Goal: Transaction & Acquisition: Purchase product/service

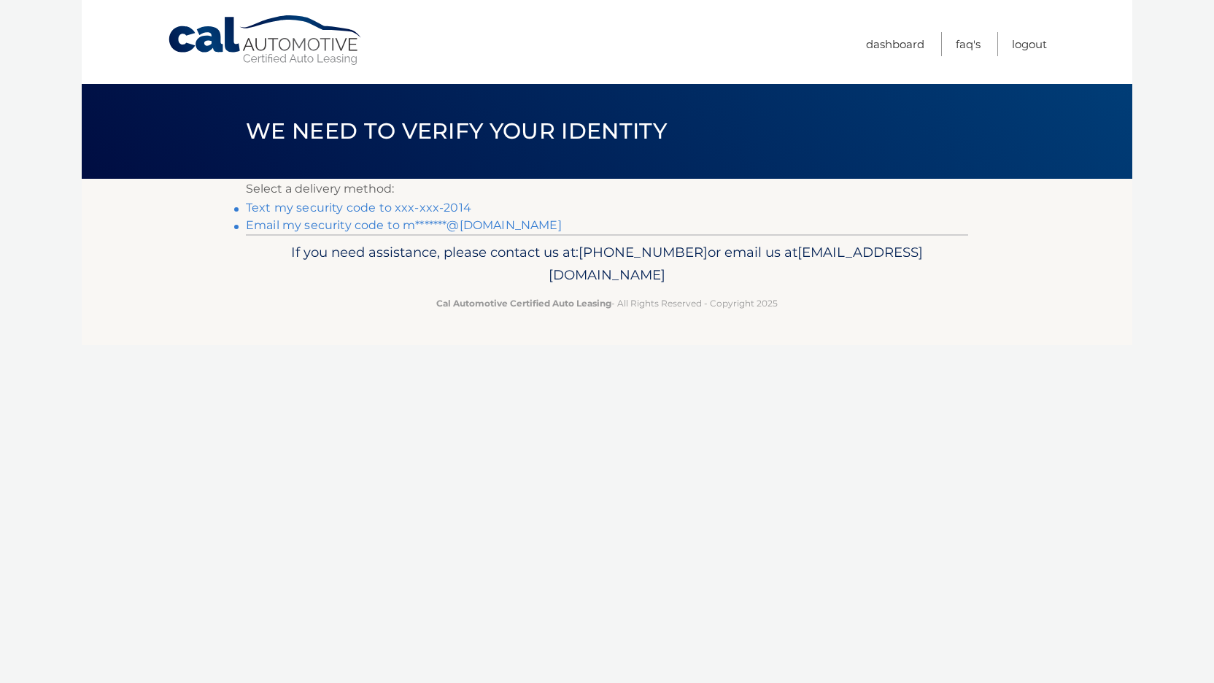
click at [418, 207] on link "Text my security code to xxx-xxx-2014" at bounding box center [358, 208] width 225 height 14
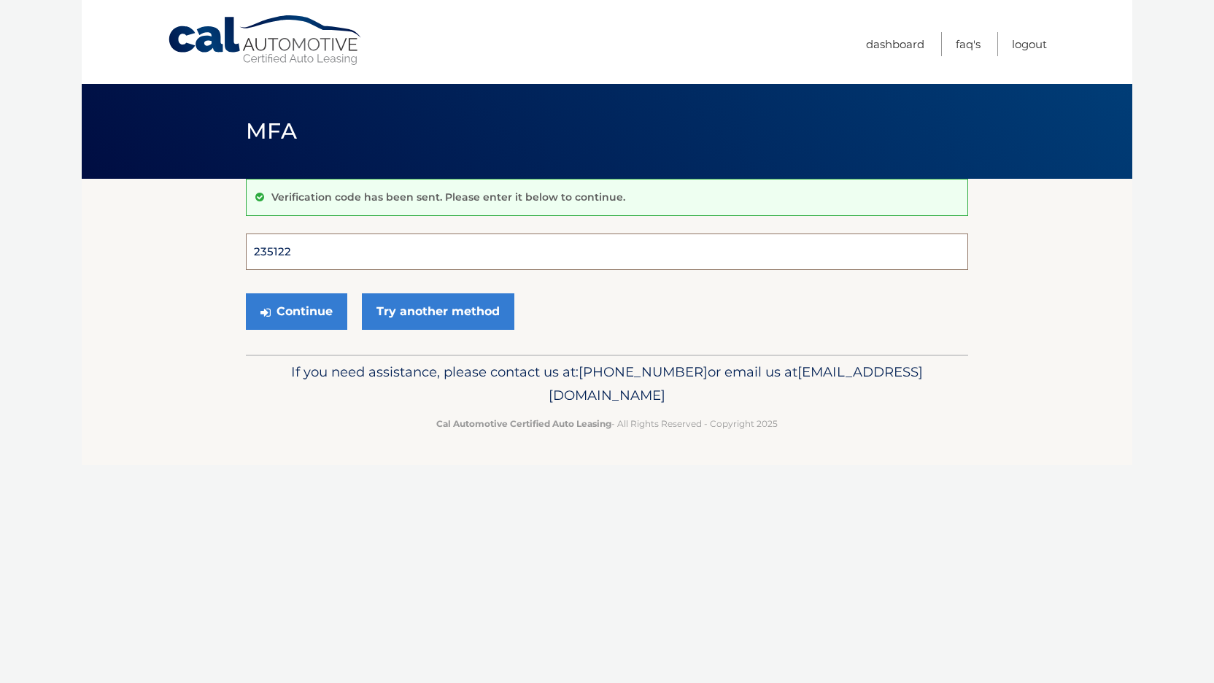
type input "235122"
click at [296, 311] on button "Continue" at bounding box center [296, 311] width 101 height 36
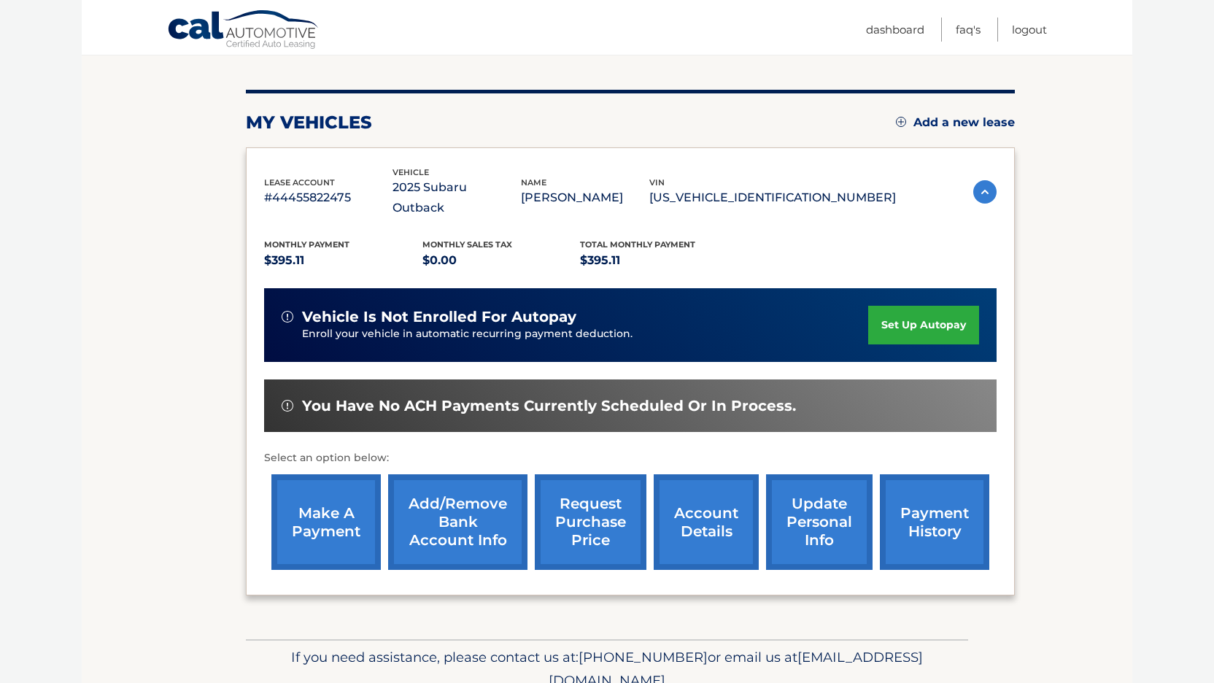
scroll to position [160, 0]
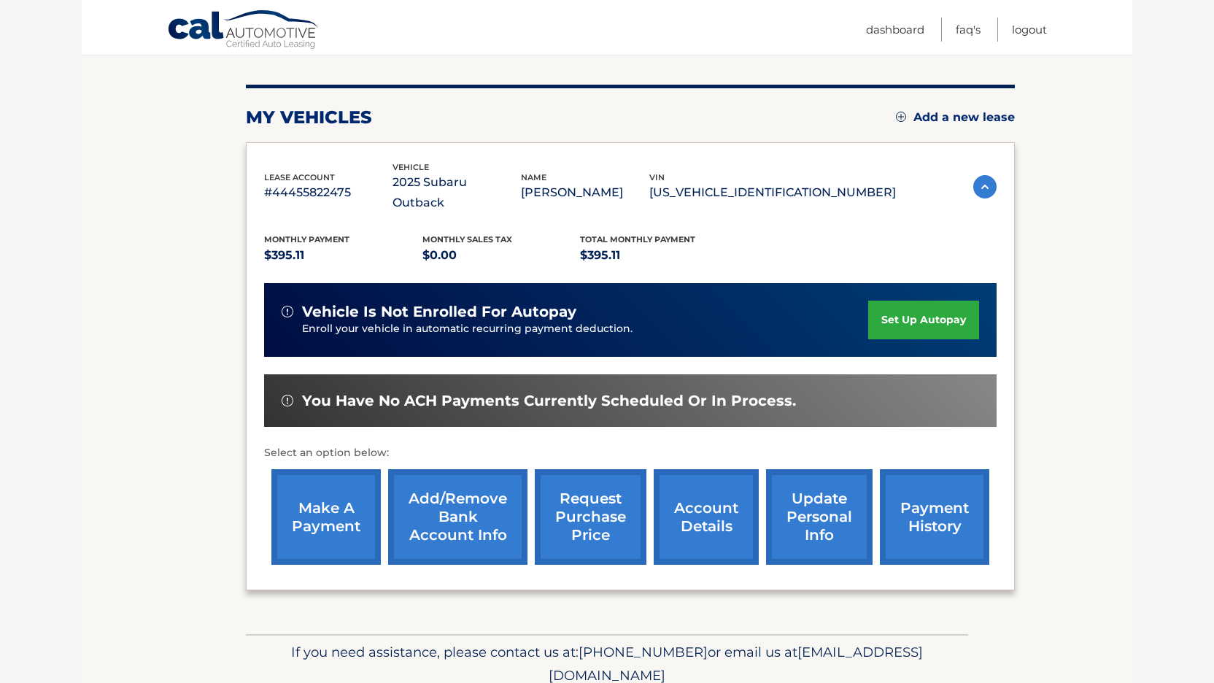
click at [309, 496] on link "make a payment" at bounding box center [325, 517] width 109 height 96
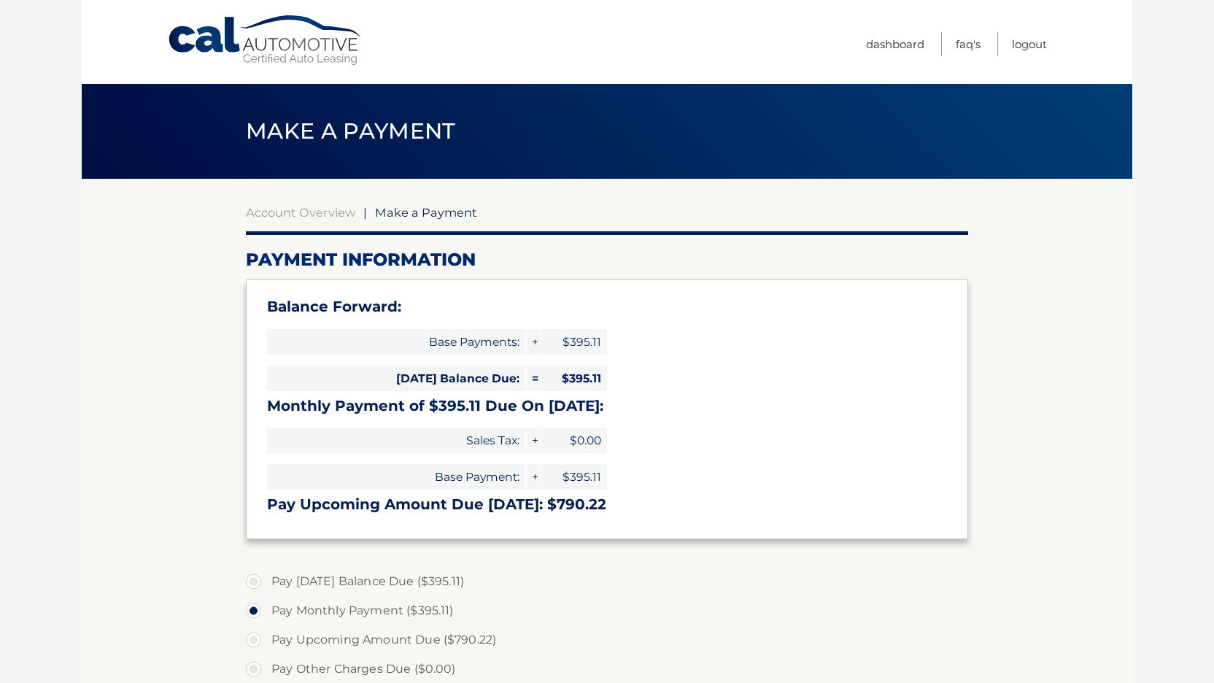
select select "ZDRiYTQyOWItYjNhNi00MjA5LWFmOGItZmVmMjMwZjA1ZTFj"
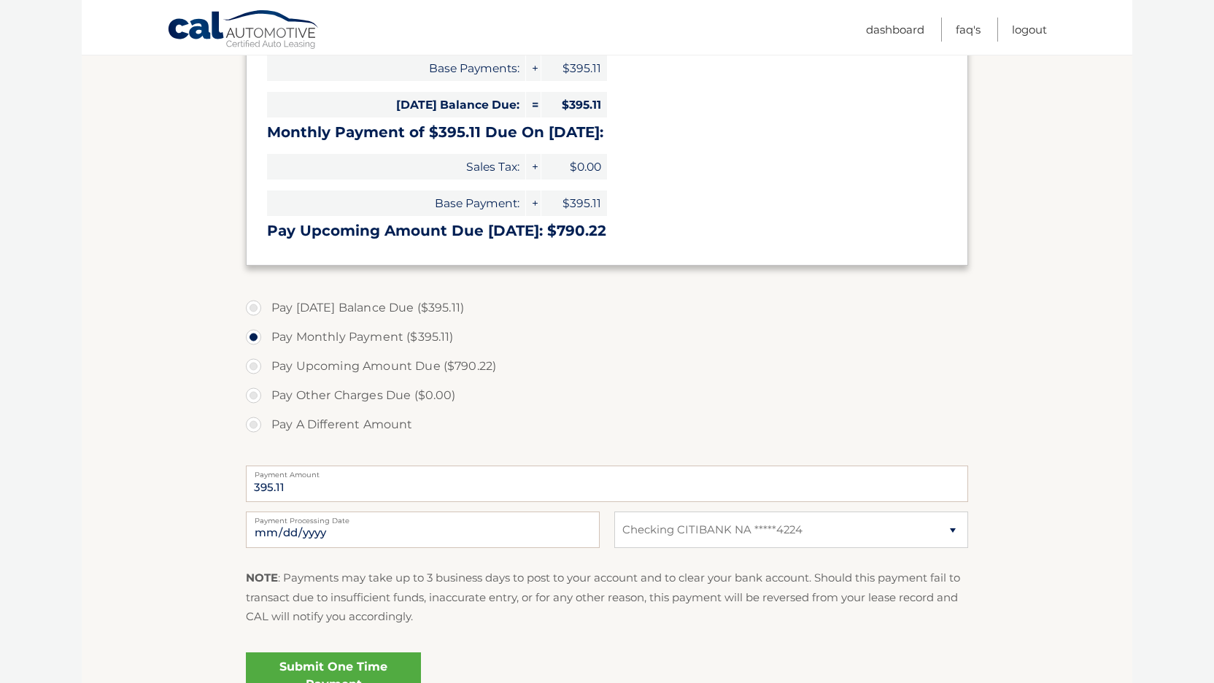
scroll to position [299, 0]
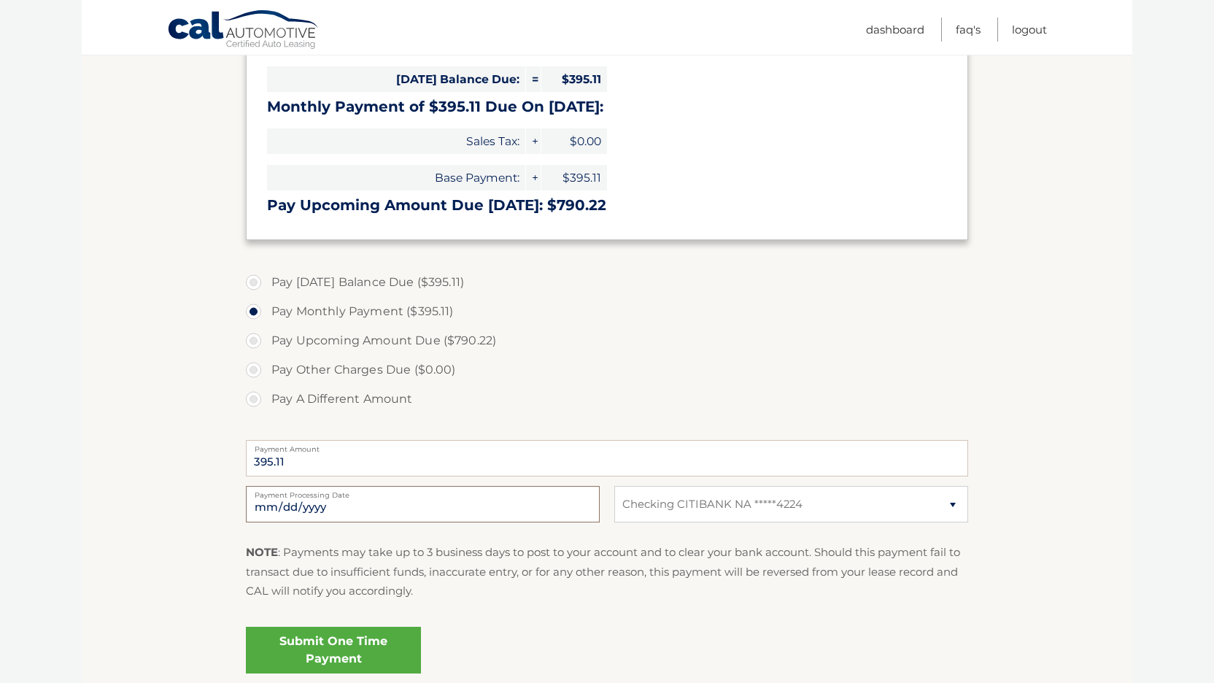
click at [558, 499] on input "2025-10-08" at bounding box center [423, 504] width 354 height 36
click at [595, 411] on label "Pay A Different Amount" at bounding box center [607, 398] width 722 height 29
click at [266, 408] on input "Pay A Different Amount" at bounding box center [259, 395] width 15 height 23
radio input "true"
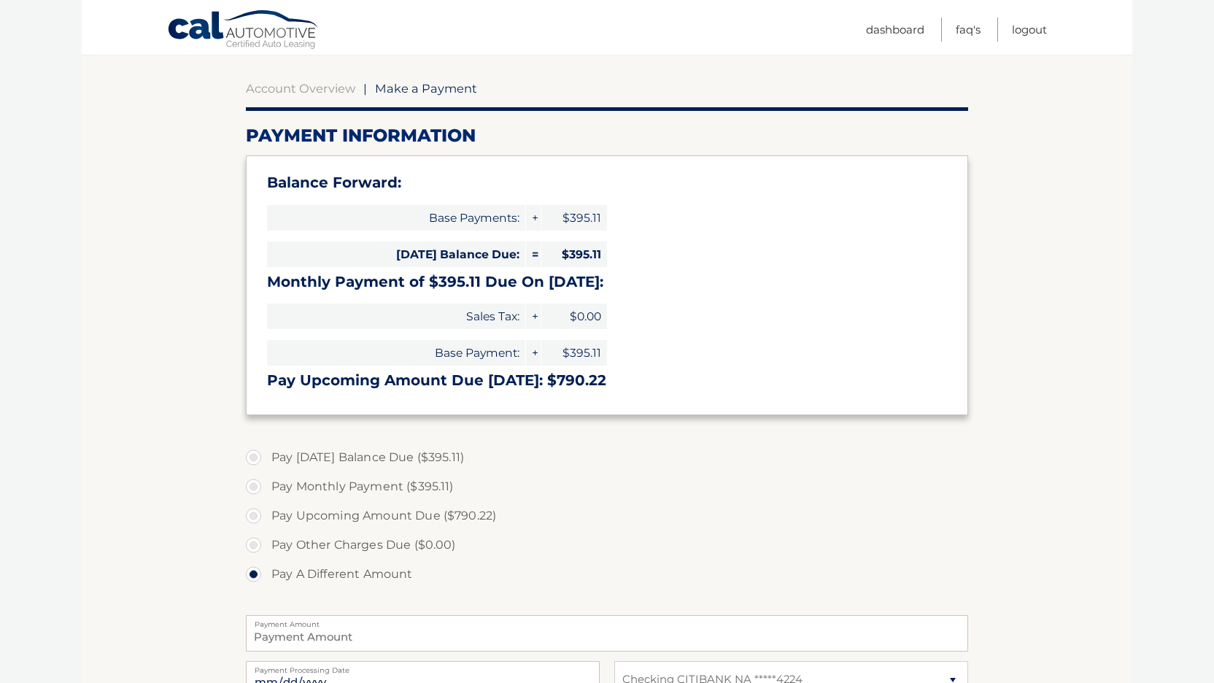
scroll to position [121, 0]
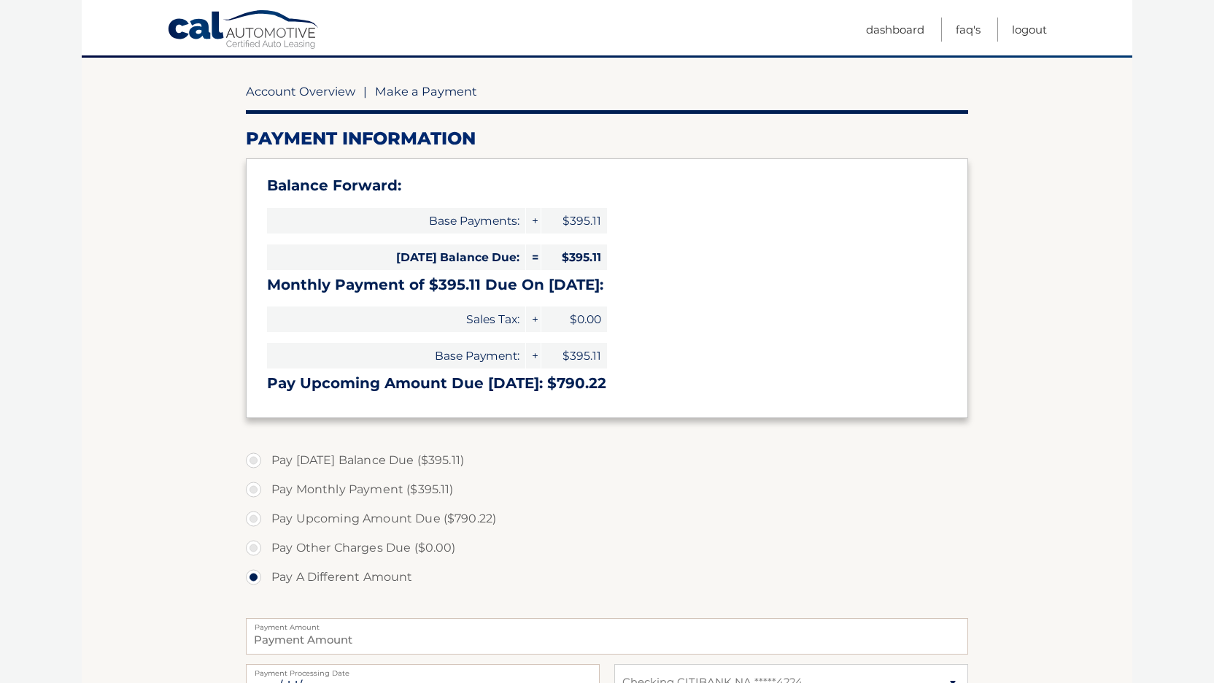
click at [317, 90] on link "Account Overview" at bounding box center [300, 91] width 109 height 15
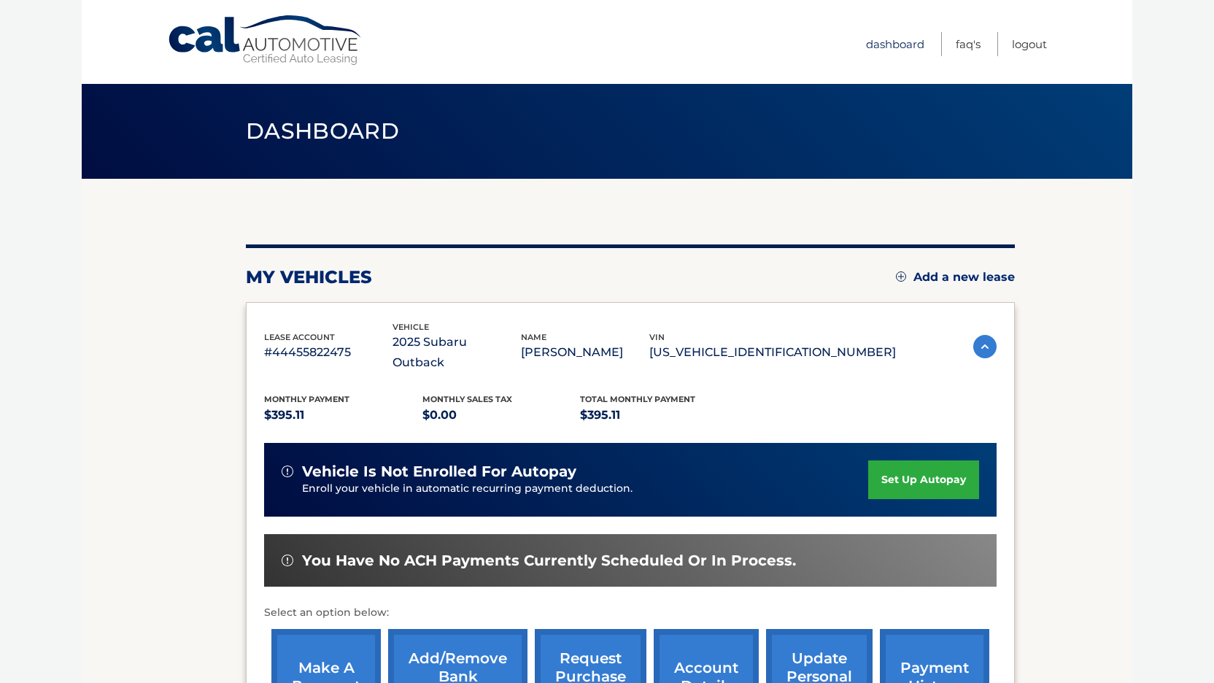
click at [889, 42] on link "Dashboard" at bounding box center [895, 44] width 58 height 24
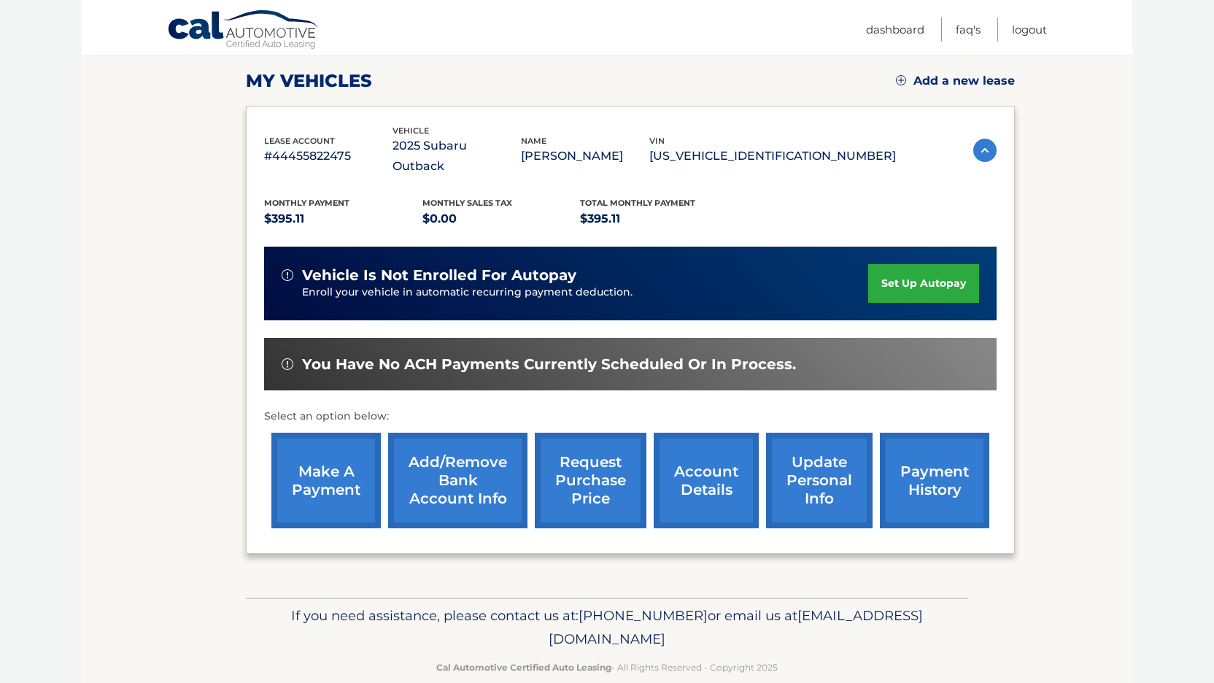
scroll to position [198, 0]
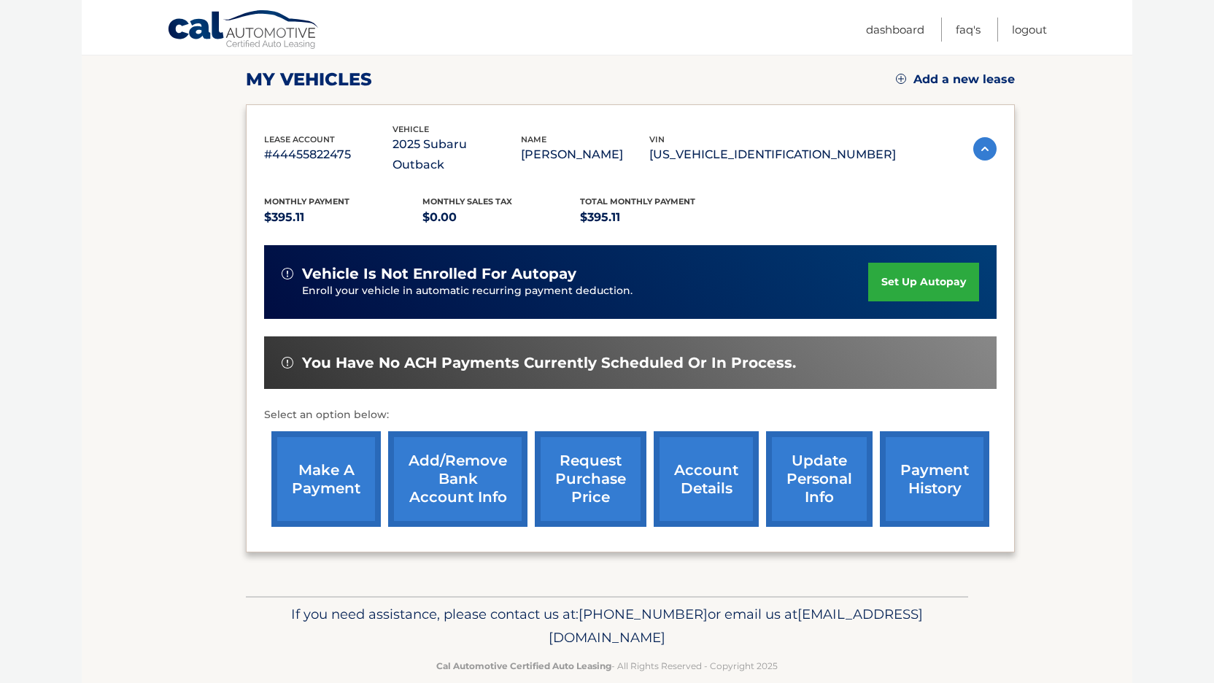
click at [328, 471] on link "make a payment" at bounding box center [325, 479] width 109 height 96
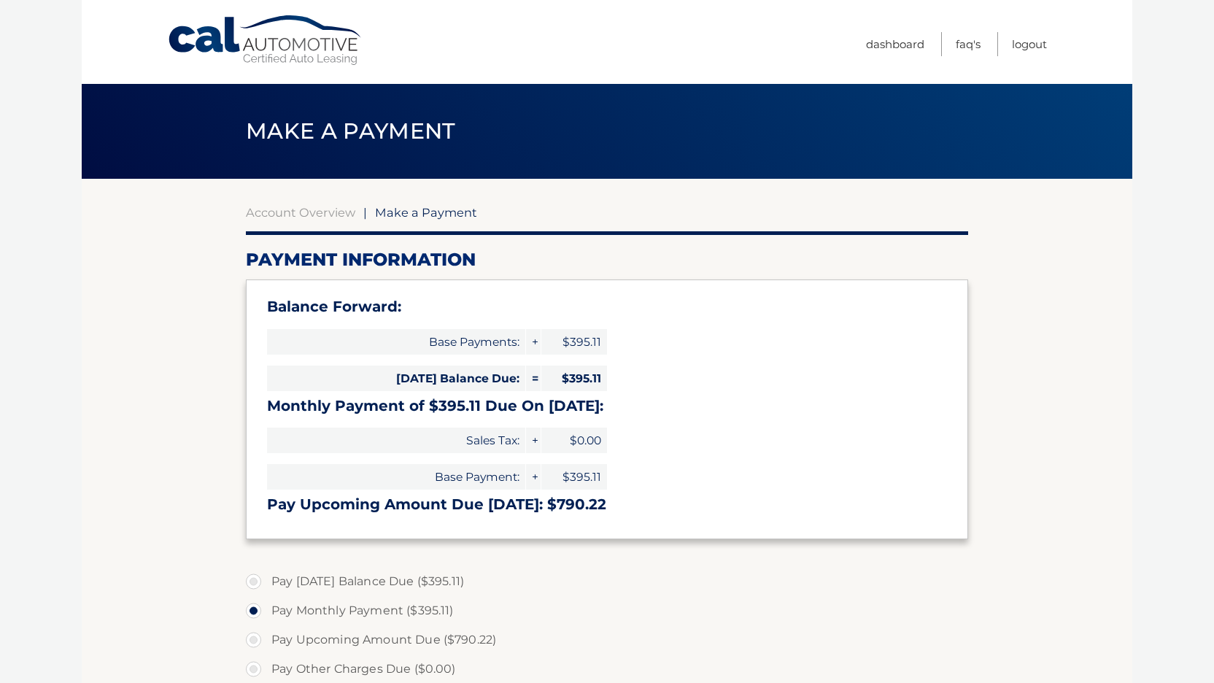
select select "ZDRiYTQyOWItYjNhNi00MjA5LWFmOGItZmVmMjMwZjA1ZTFj"
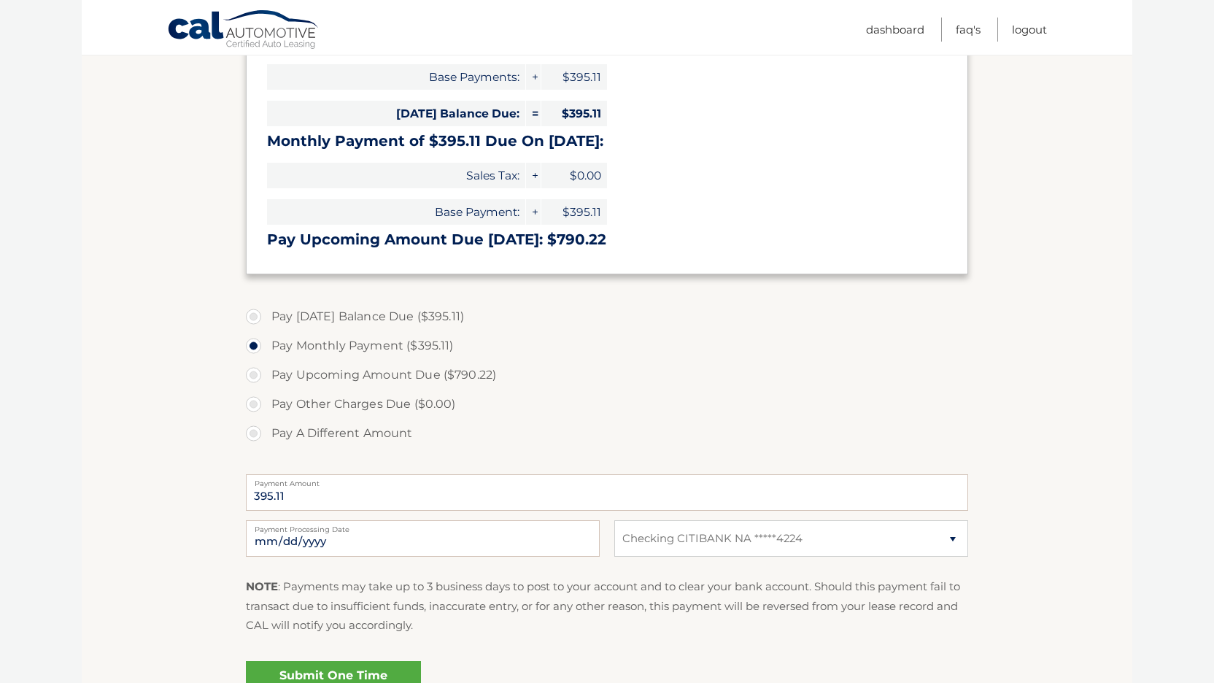
scroll to position [268, 0]
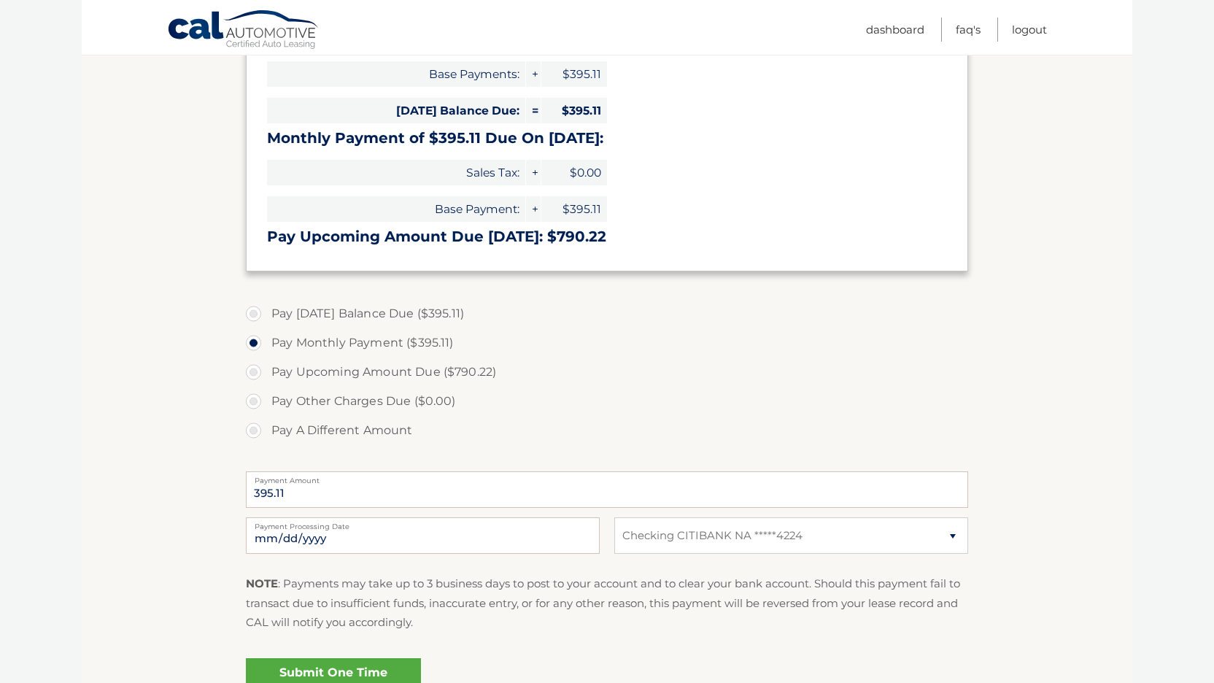
click at [255, 314] on label "Pay Today's Balance Due ($395.11)" at bounding box center [607, 313] width 722 height 29
click at [255, 314] on input "Pay Today's Balance Due ($395.11)" at bounding box center [259, 310] width 15 height 23
radio input "true"
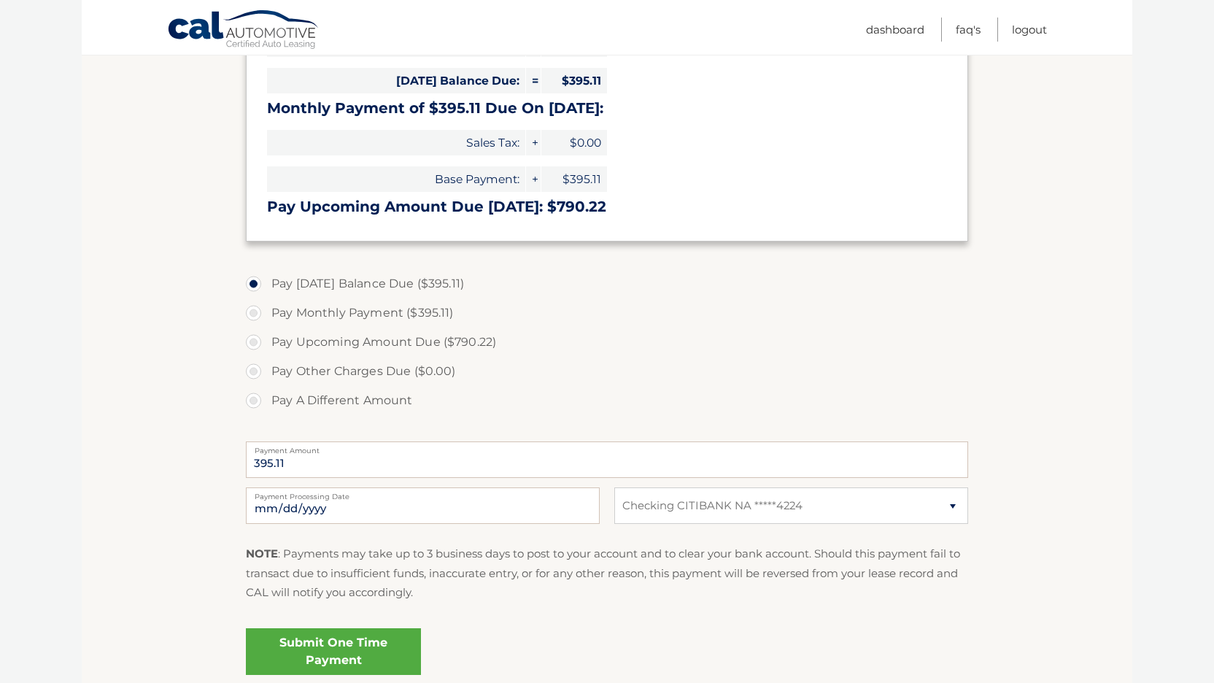
scroll to position [331, 0]
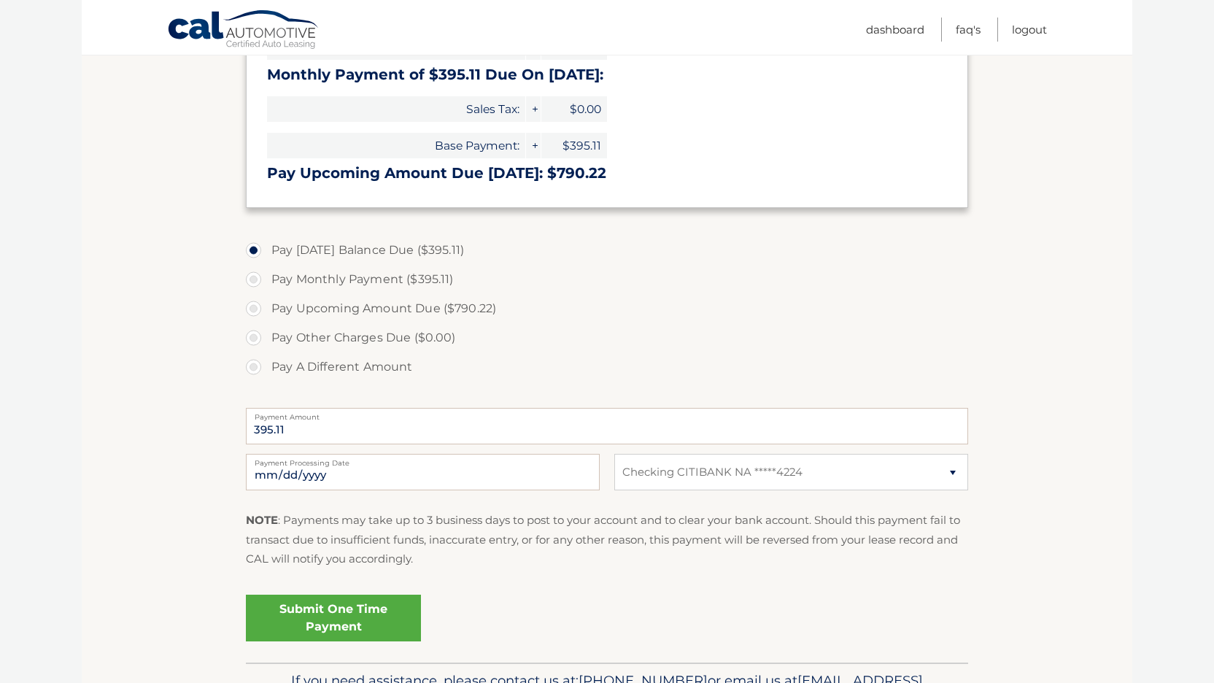
click at [378, 608] on link "Submit One Time Payment" at bounding box center [333, 618] width 175 height 47
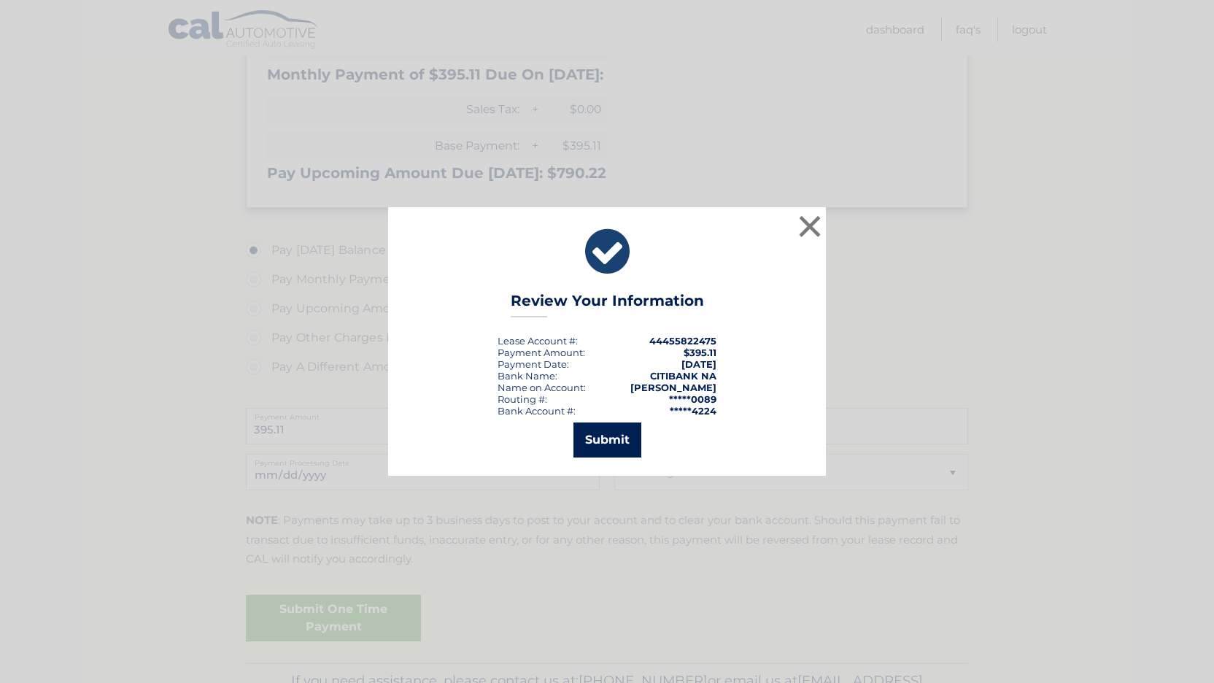
click at [606, 436] on button "Submit" at bounding box center [607, 439] width 68 height 35
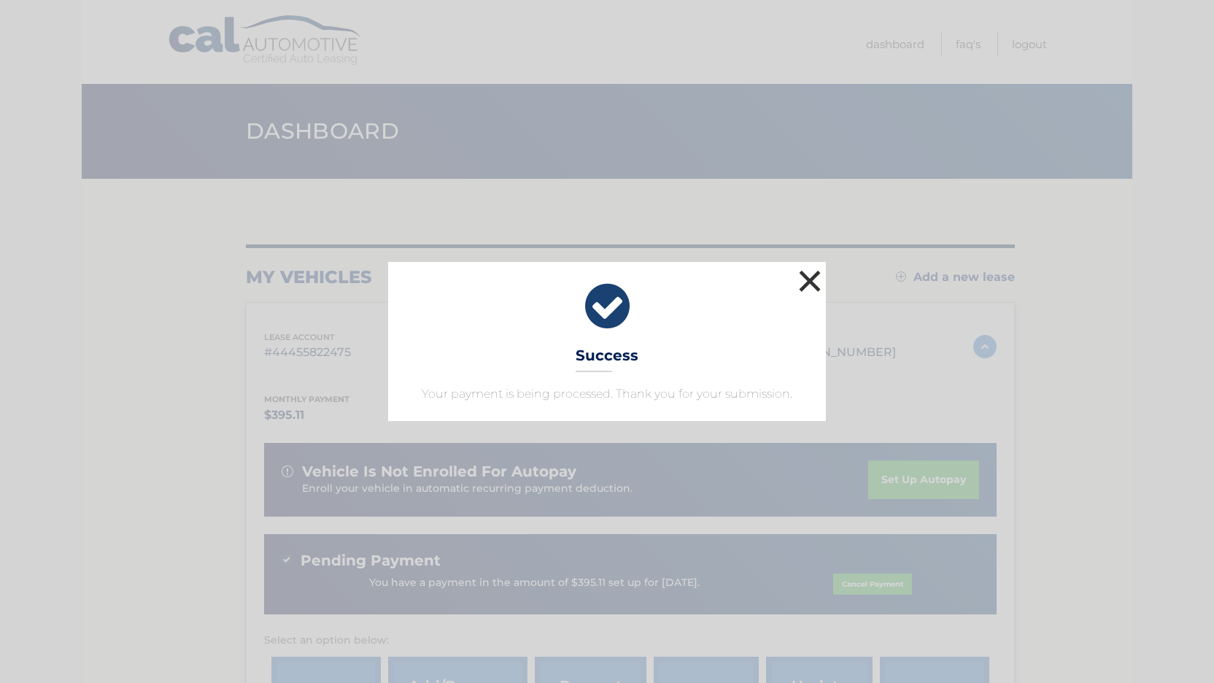
click at [811, 277] on button "×" at bounding box center [809, 280] width 29 height 29
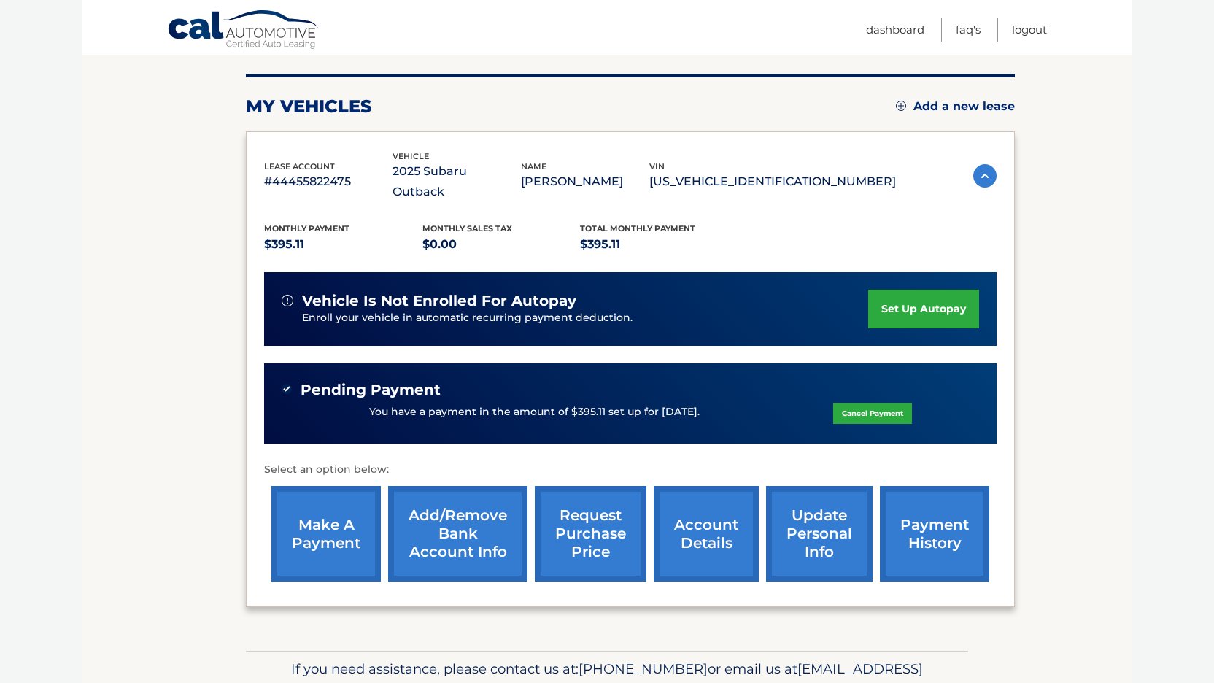
scroll to position [194, 0]
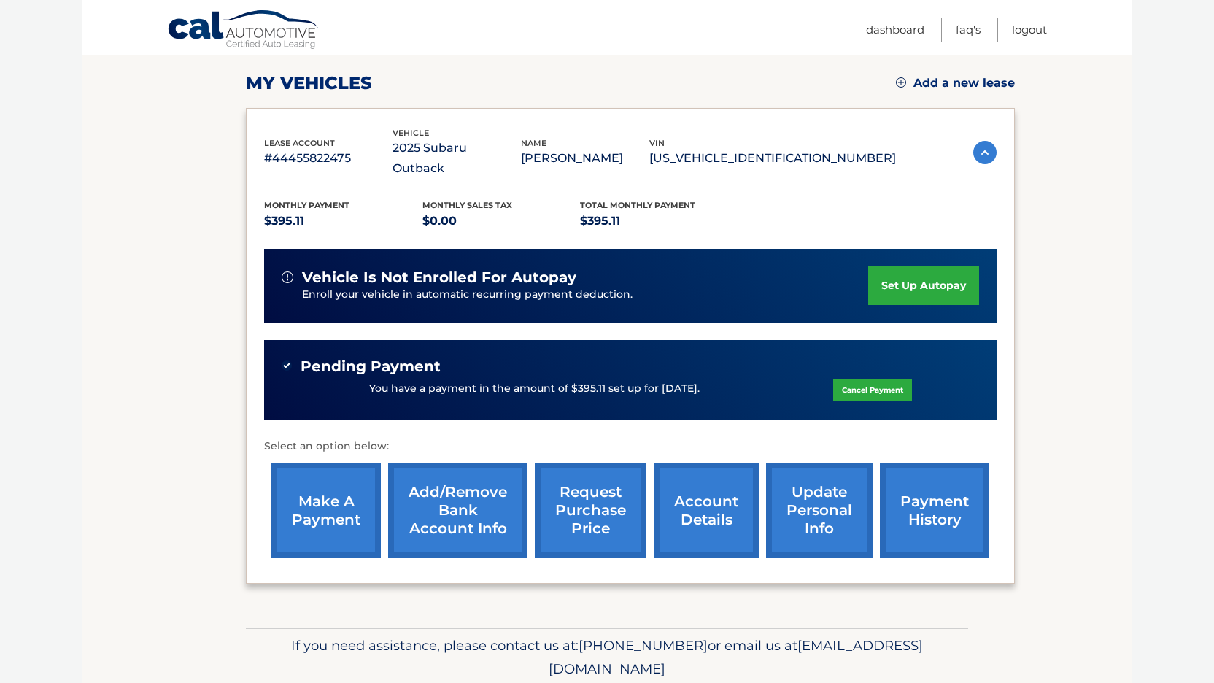
click at [956, 494] on link "payment history" at bounding box center [934, 511] width 109 height 96
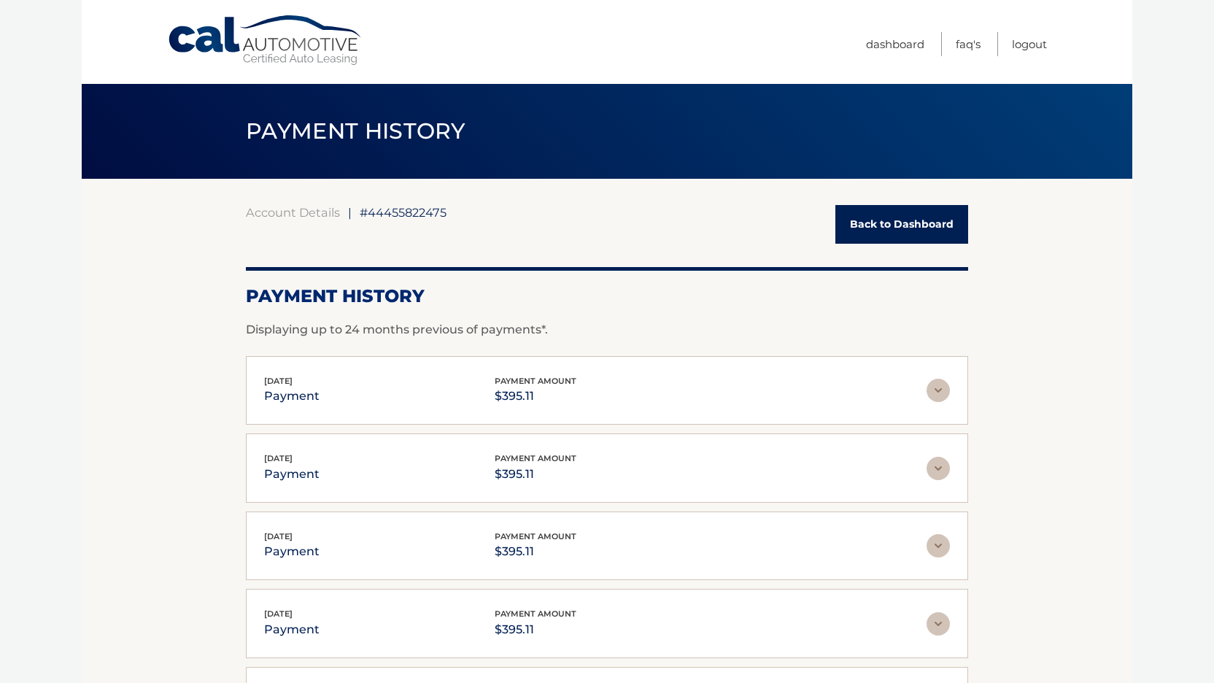
click at [923, 223] on link "Back to Dashboard" at bounding box center [901, 224] width 133 height 39
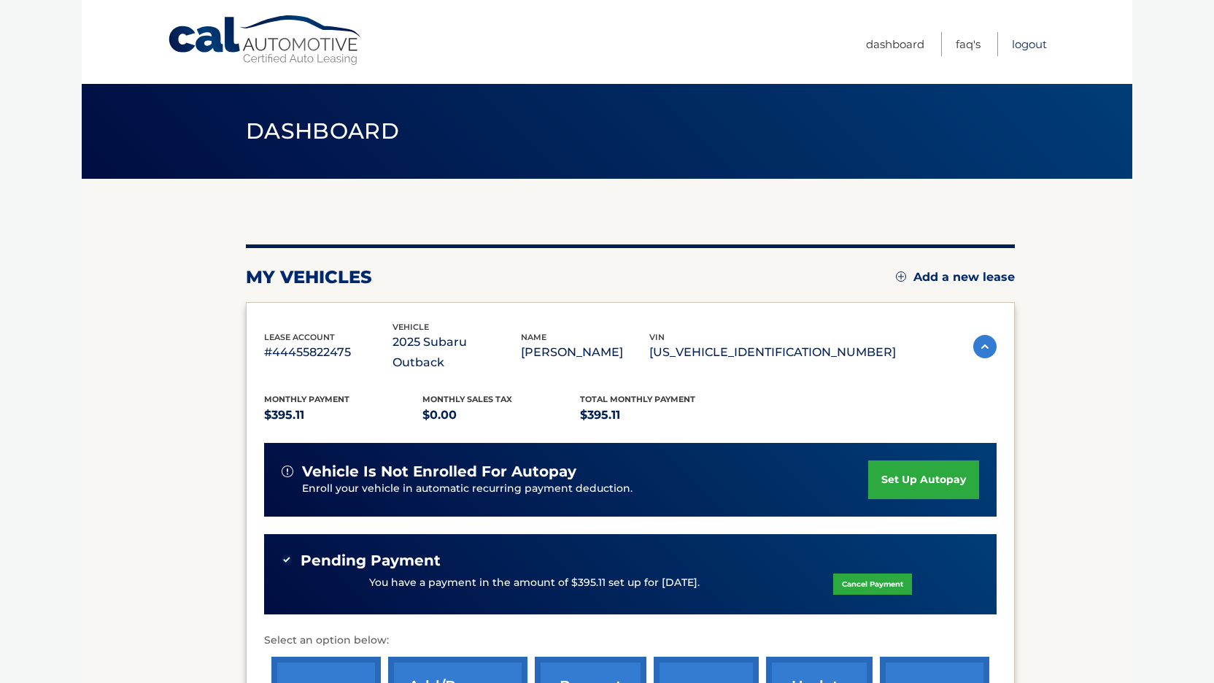
click at [1023, 45] on link "Logout" at bounding box center [1029, 44] width 35 height 24
